Goal: Information Seeking & Learning: Learn about a topic

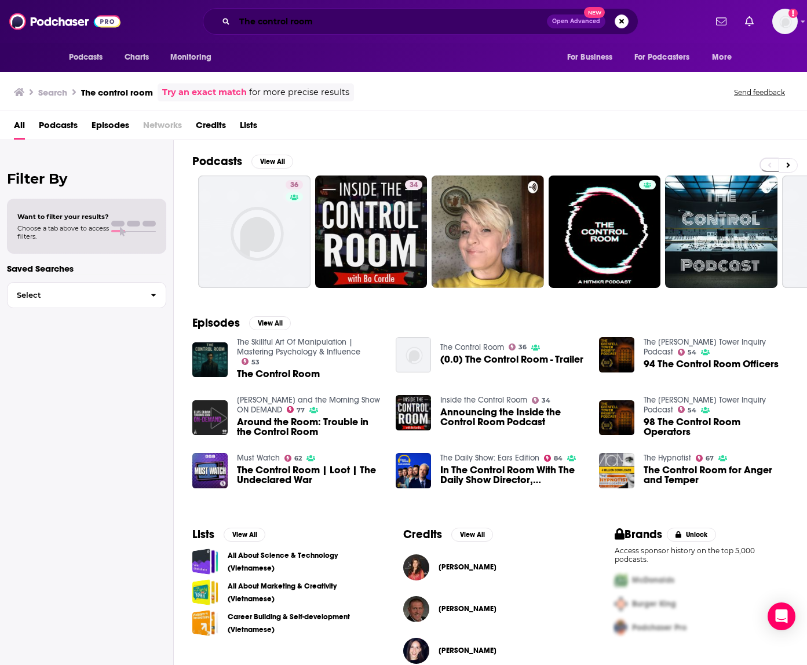
click at [282, 23] on input "The control room" at bounding box center [391, 21] width 312 height 19
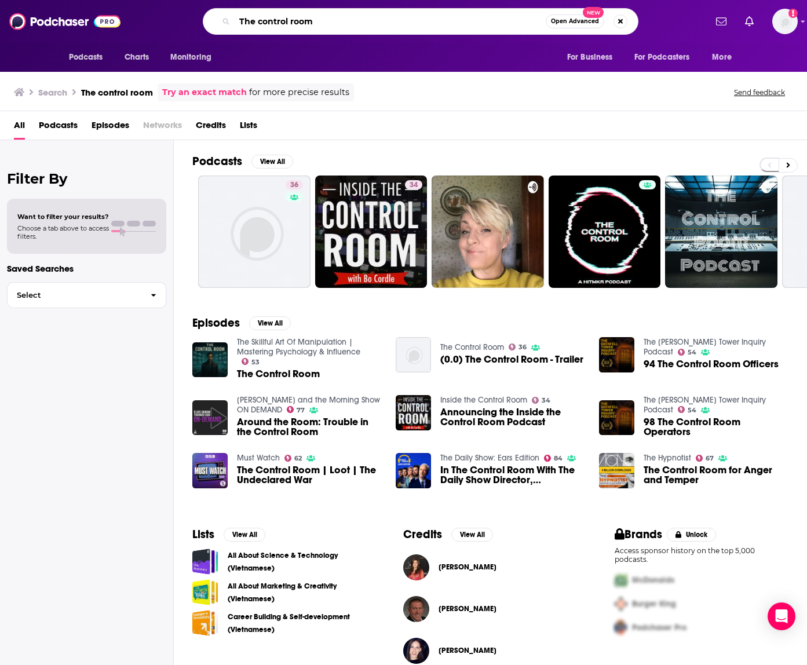
paste input "[URL][DOMAIN_NAME][DOMAIN_NAME]"
type input "The contrhttps://[DOMAIN_NAME][URL][DOMAIN_NAME] room"
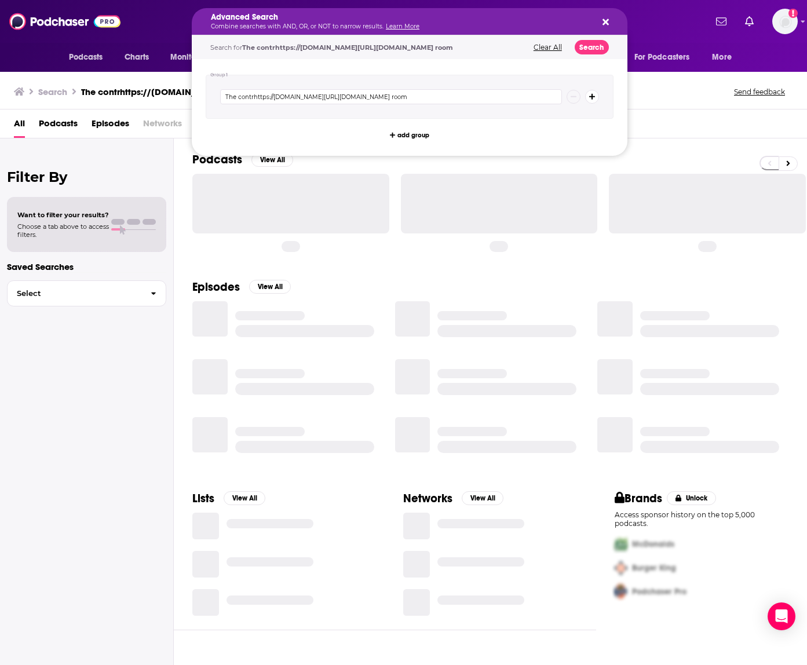
click at [282, 16] on h5 "Advanced Search" at bounding box center [400, 17] width 379 height 8
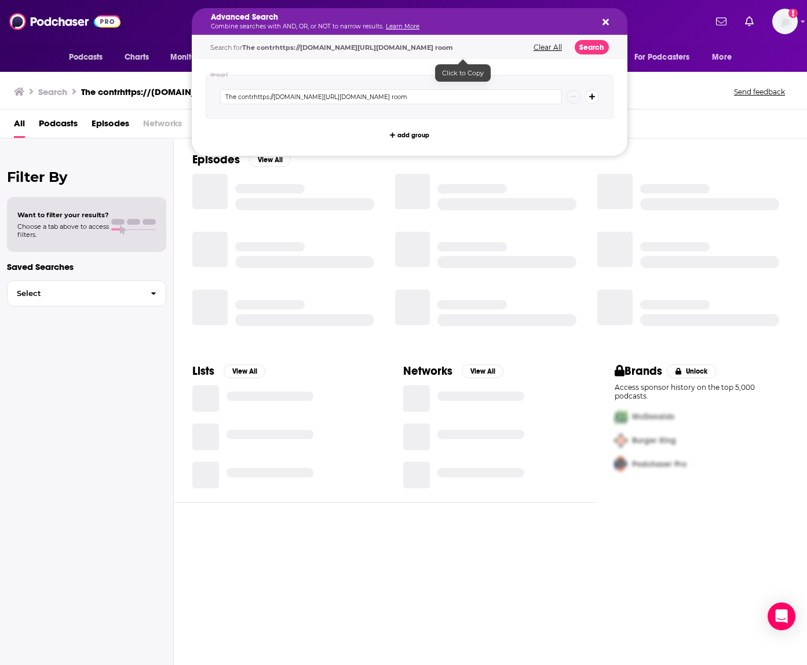
click at [133, 148] on div "Filter By Want to filter your results? Choose a tab above to access filters. Sa…" at bounding box center [87, 470] width 174 height 665
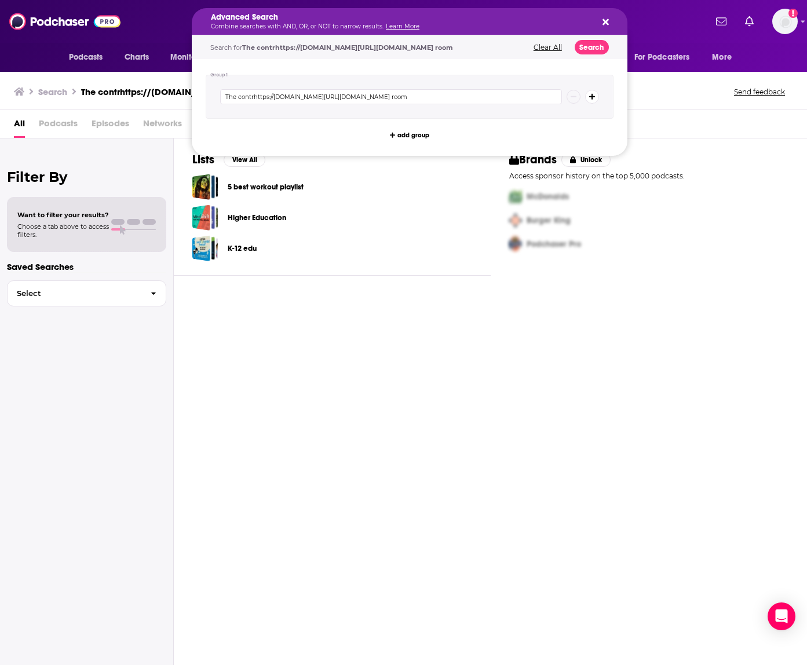
click at [605, 25] on icon "Search podcasts, credits, & more..." at bounding box center [605, 21] width 6 height 9
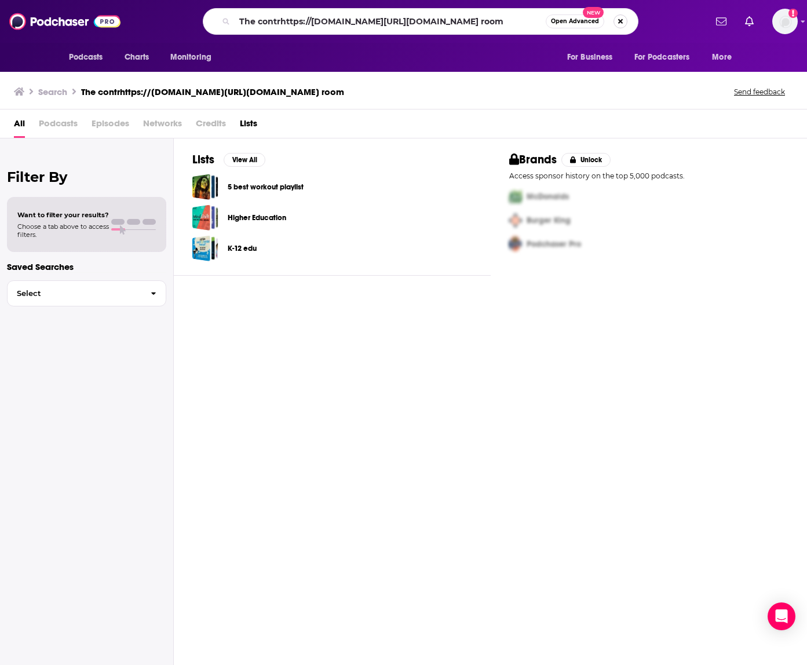
click at [623, 17] on button "Search podcasts, credits, & more..." at bounding box center [620, 21] width 14 height 14
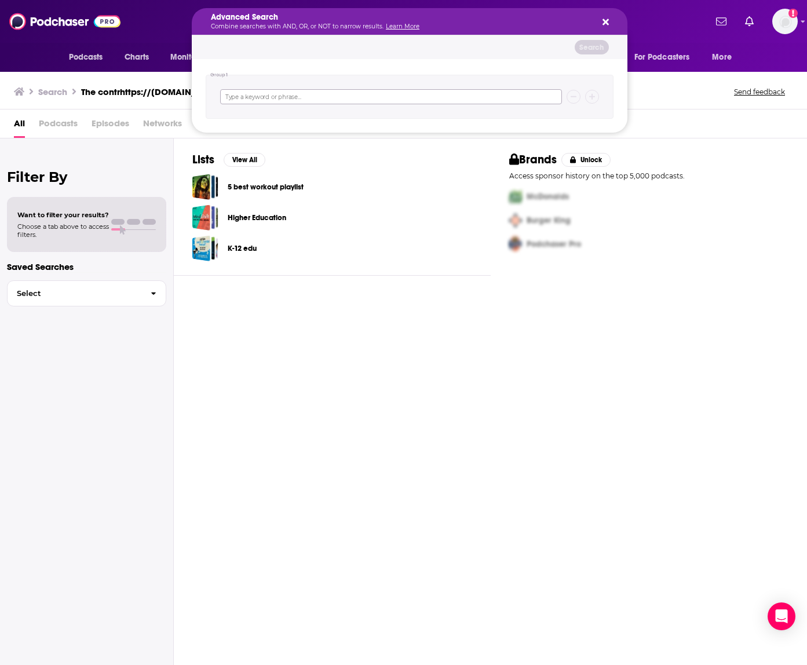
click at [310, 93] on input "Search podcasts, credits, & more..." at bounding box center [391, 96] width 342 height 15
click at [293, 100] on input "[GEOGRAPHIC_DATA]" at bounding box center [391, 96] width 342 height 15
type input "Afghanistan with [PERSON_NAME]"
click at [596, 48] on button "Search" at bounding box center [592, 47] width 34 height 14
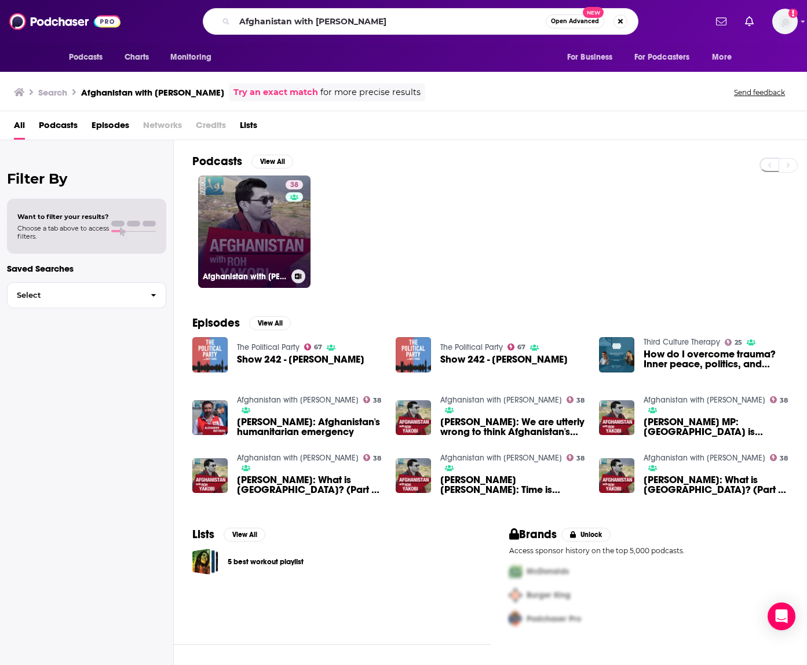
click at [255, 238] on link "38 [GEOGRAPHIC_DATA] with [PERSON_NAME]" at bounding box center [254, 232] width 112 height 112
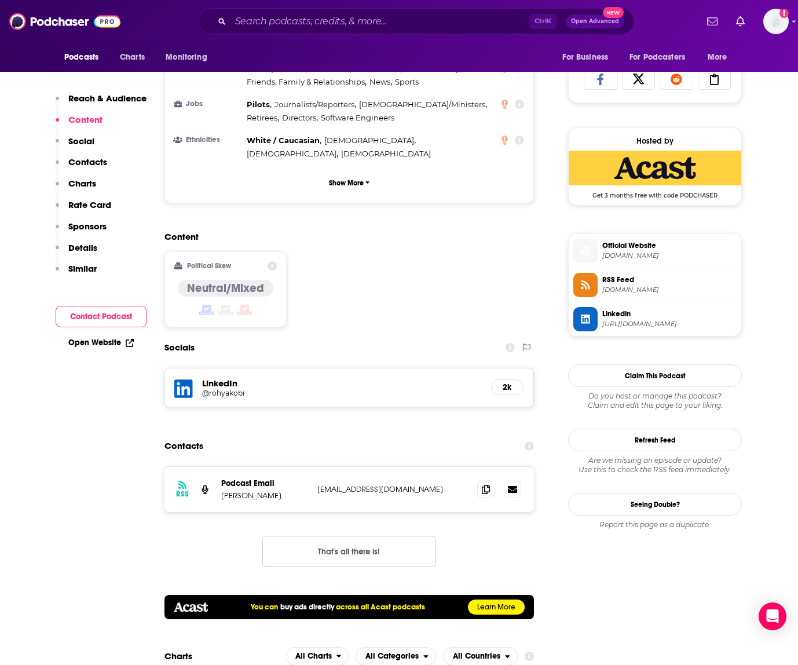
scroll to position [869, 0]
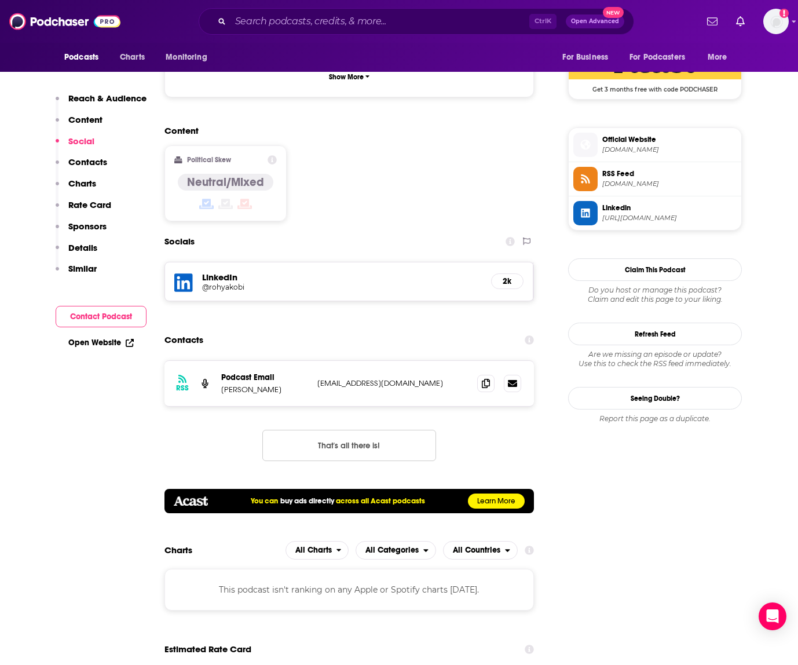
click at [425, 231] on div "Socials" at bounding box center [350, 242] width 370 height 22
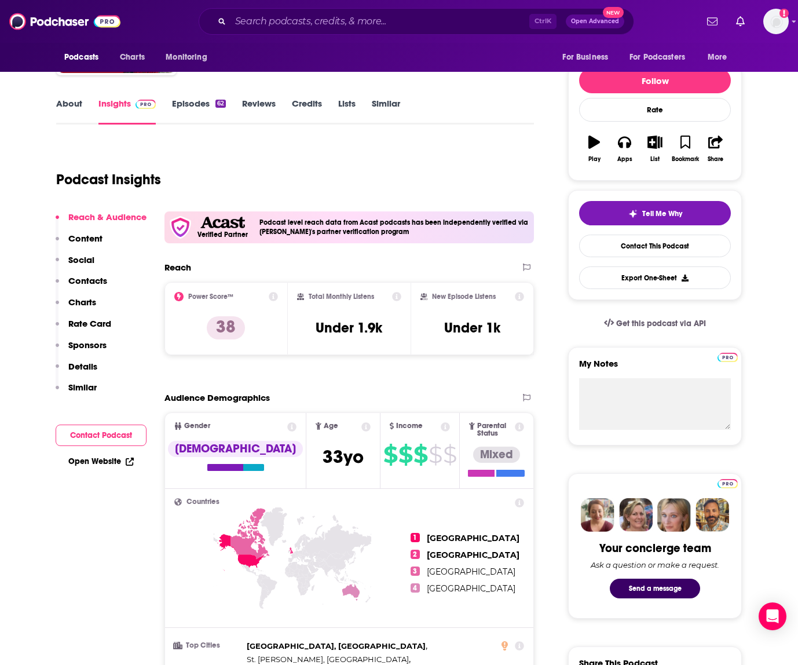
scroll to position [0, 0]
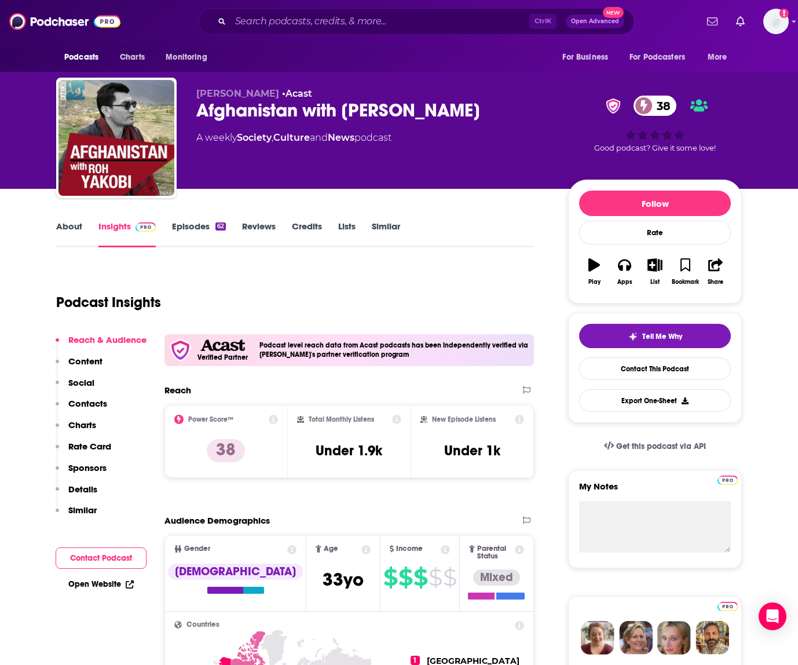
click at [191, 226] on link "Episodes 62" at bounding box center [199, 234] width 54 height 27
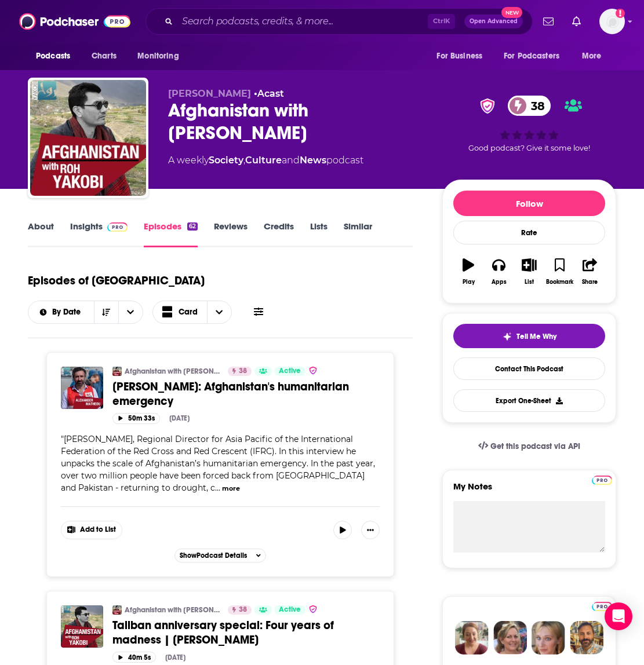
click at [101, 224] on link "Insights" at bounding box center [98, 234] width 57 height 27
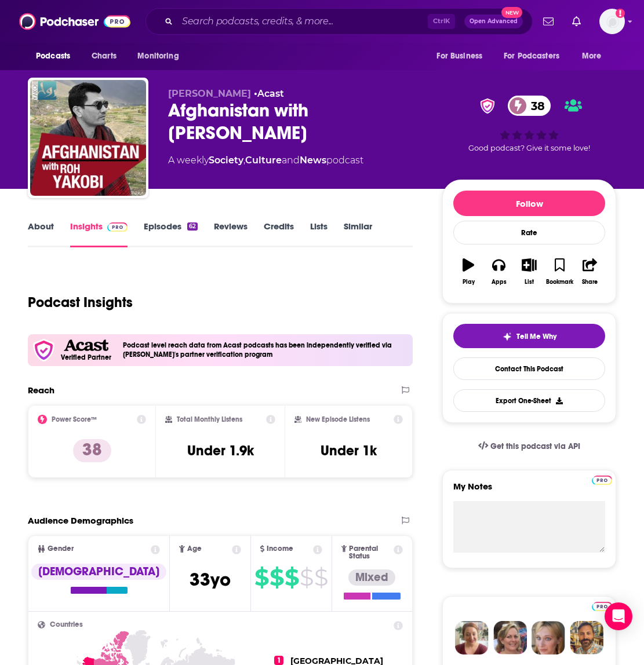
click at [165, 226] on link "Episodes 62" at bounding box center [171, 234] width 54 height 27
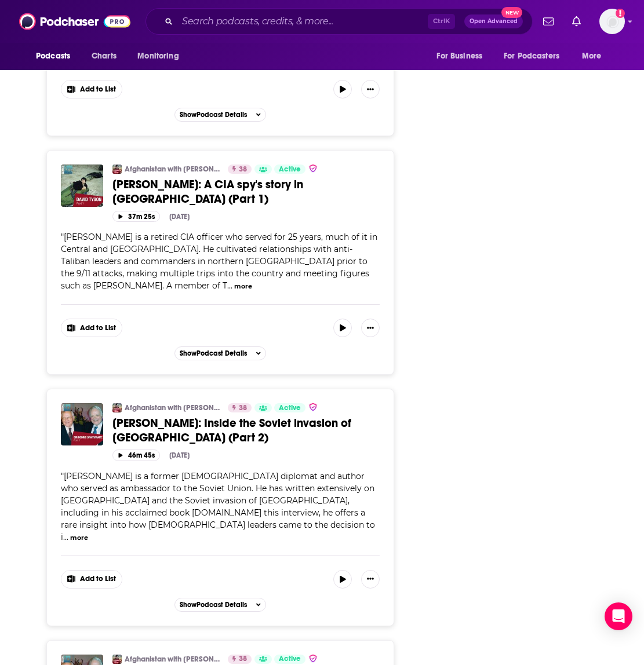
scroll to position [2143, 0]
